Goal: Find specific page/section: Find specific page/section

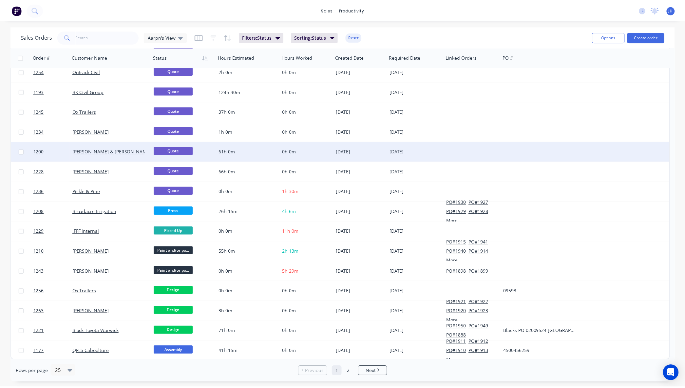
scroll to position [207, 0]
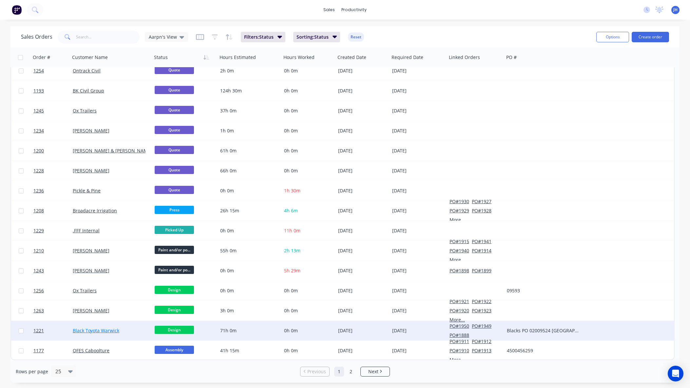
click at [104, 332] on link "Black Toyota Warwick" at bounding box center [96, 330] width 47 height 6
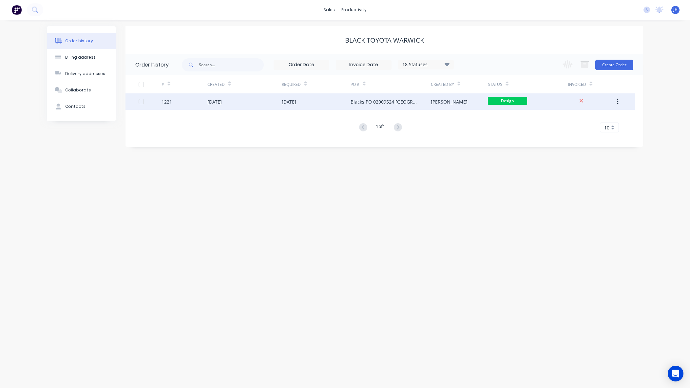
click at [380, 103] on div "Blacks PO 02009524 [GEOGRAPHIC_DATA]" at bounding box center [384, 101] width 67 height 7
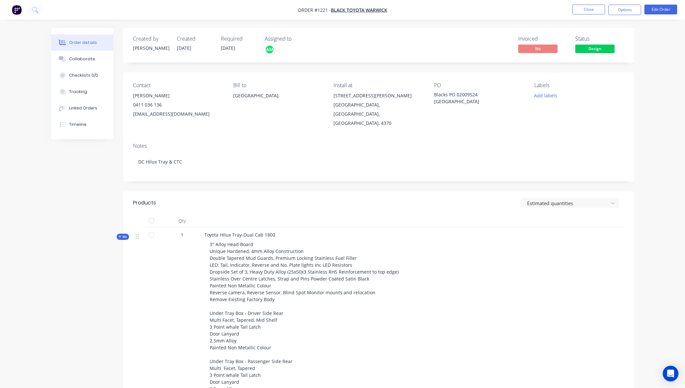
click at [122, 234] on span "Kit" at bounding box center [123, 236] width 9 height 5
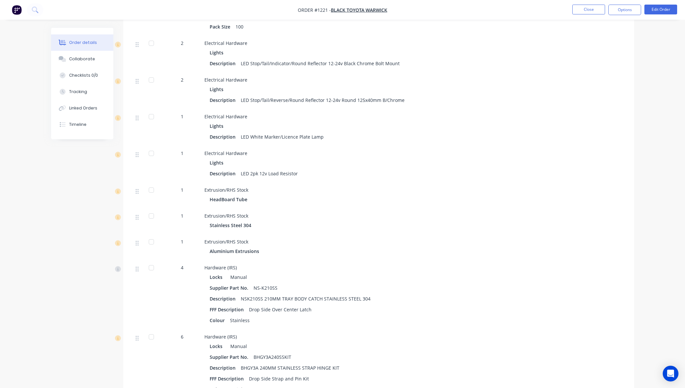
scroll to position [682, 0]
